Goal: Task Accomplishment & Management: Use online tool/utility

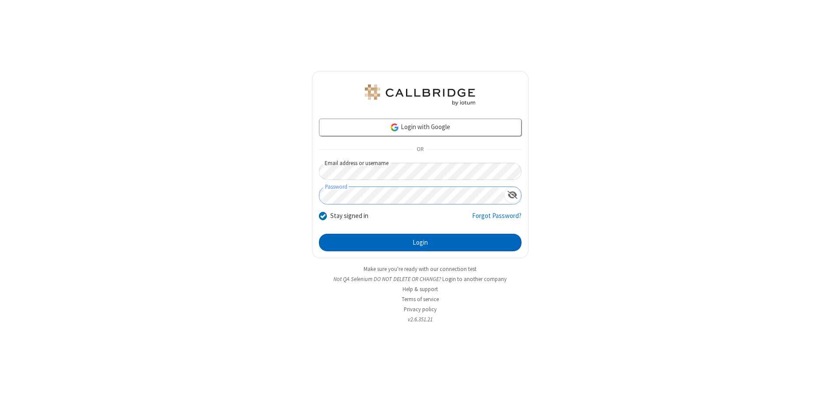
click at [420, 242] on button "Login" at bounding box center [420, 243] width 203 height 18
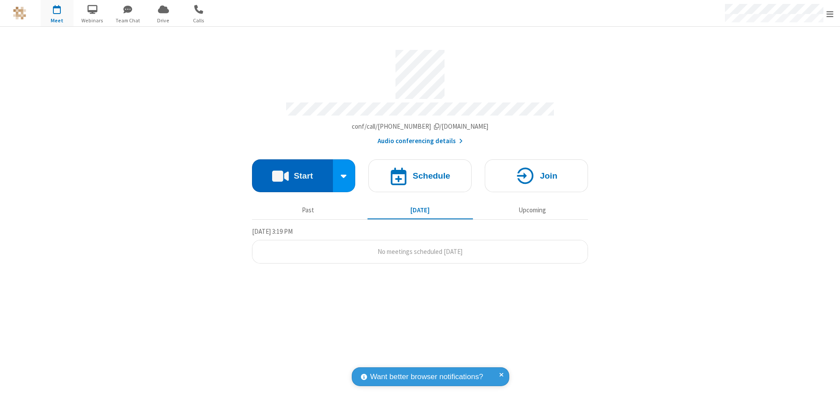
click at [292, 172] on button "Start" at bounding box center [292, 175] width 81 height 33
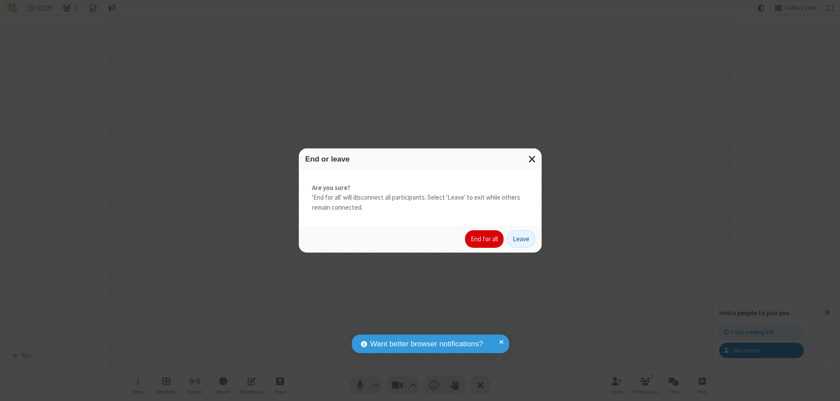
click at [485, 239] on button "End for all" at bounding box center [484, 239] width 39 height 18
